Goal: Obtain resource: Download file/media

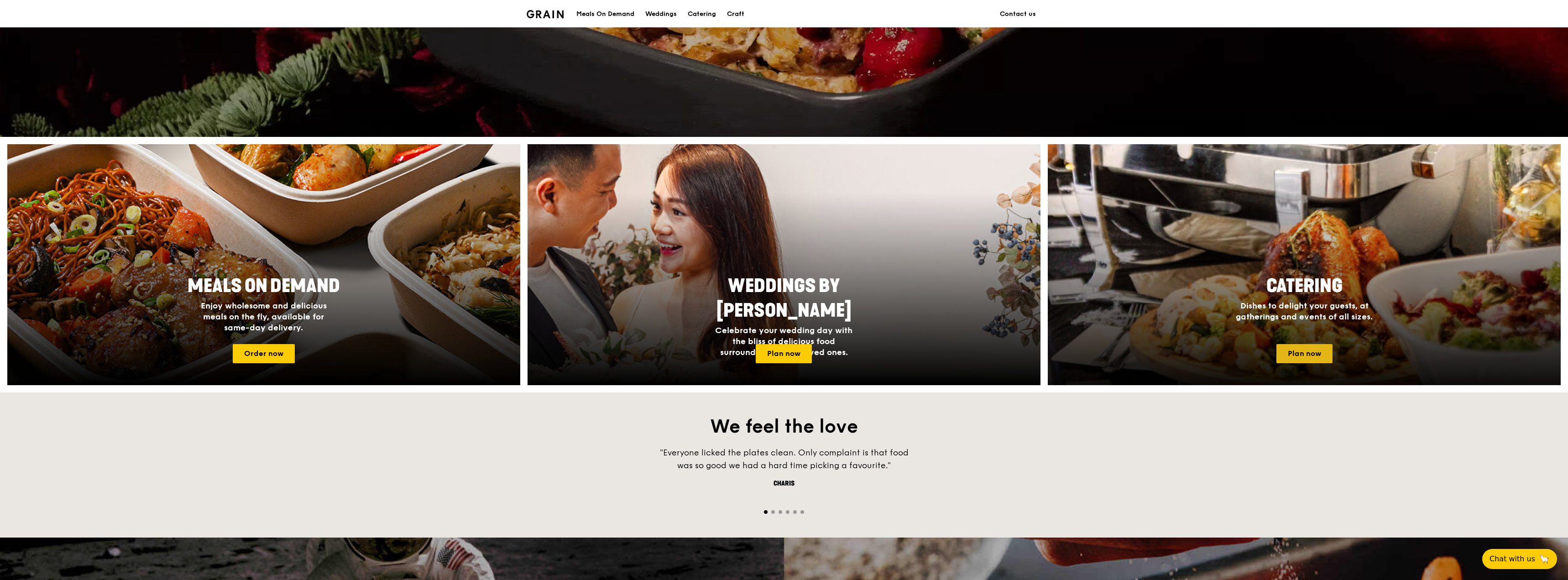
click at [1308, 352] on link "Plan now" at bounding box center [1304, 353] width 56 height 19
click at [1318, 250] on div at bounding box center [1304, 265] width 564 height 265
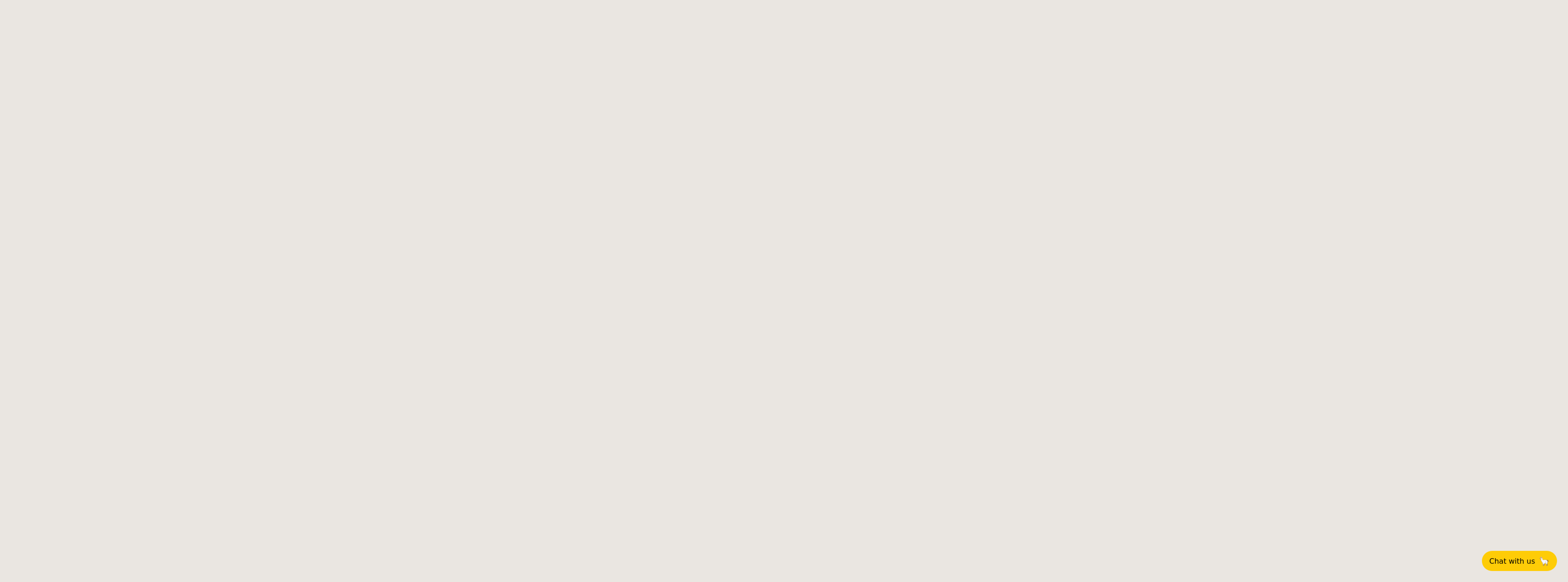
select select
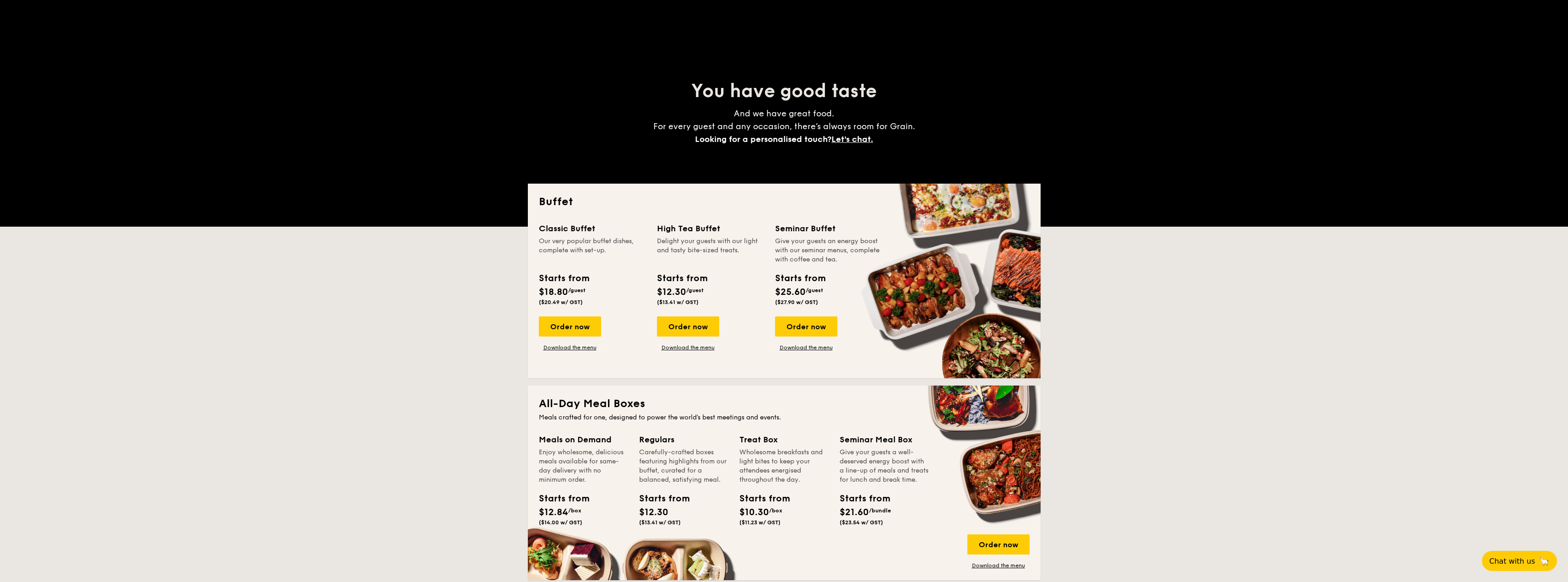
scroll to position [46, 0]
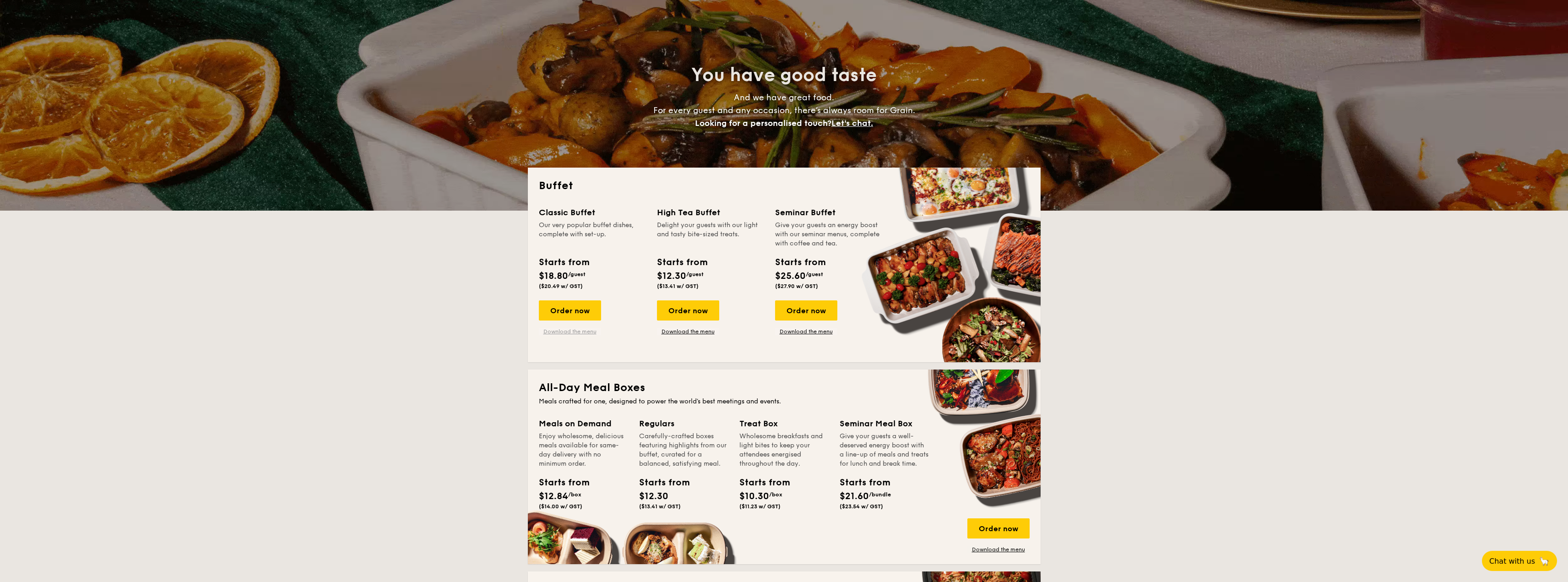
click at [576, 331] on link "Download the menu" at bounding box center [570, 331] width 62 height 7
